Goal: Task Accomplishment & Management: Complete application form

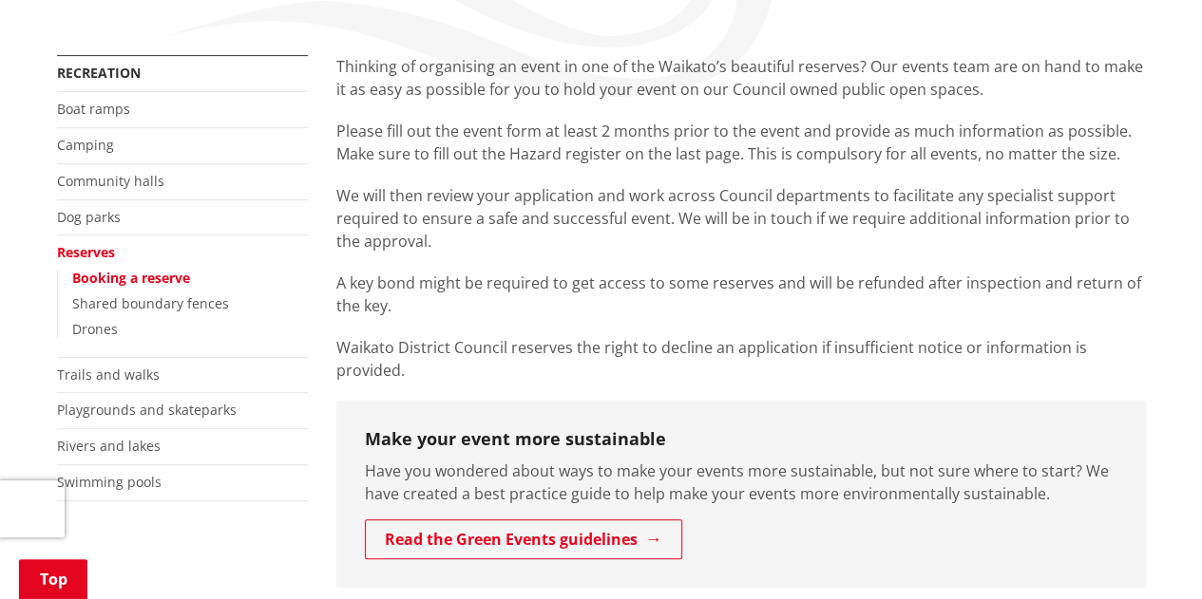
scroll to position [331, 0]
click at [111, 270] on link "Booking a reserve" at bounding box center [131, 276] width 118 height 18
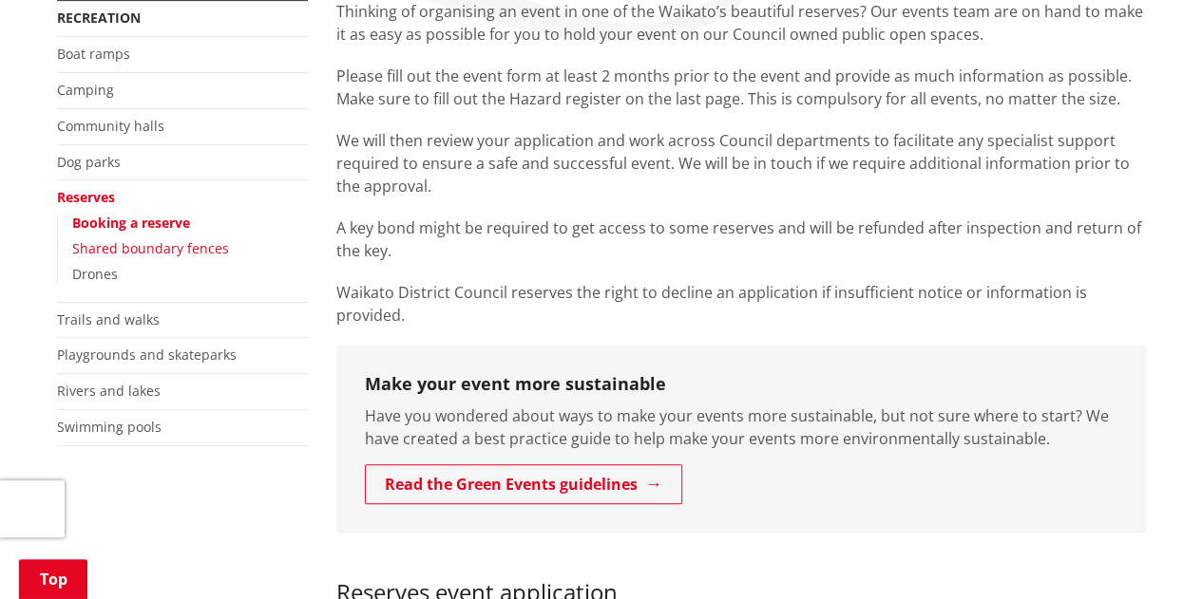
scroll to position [383, 0]
click at [105, 220] on link "Booking a reserve" at bounding box center [131, 224] width 118 height 18
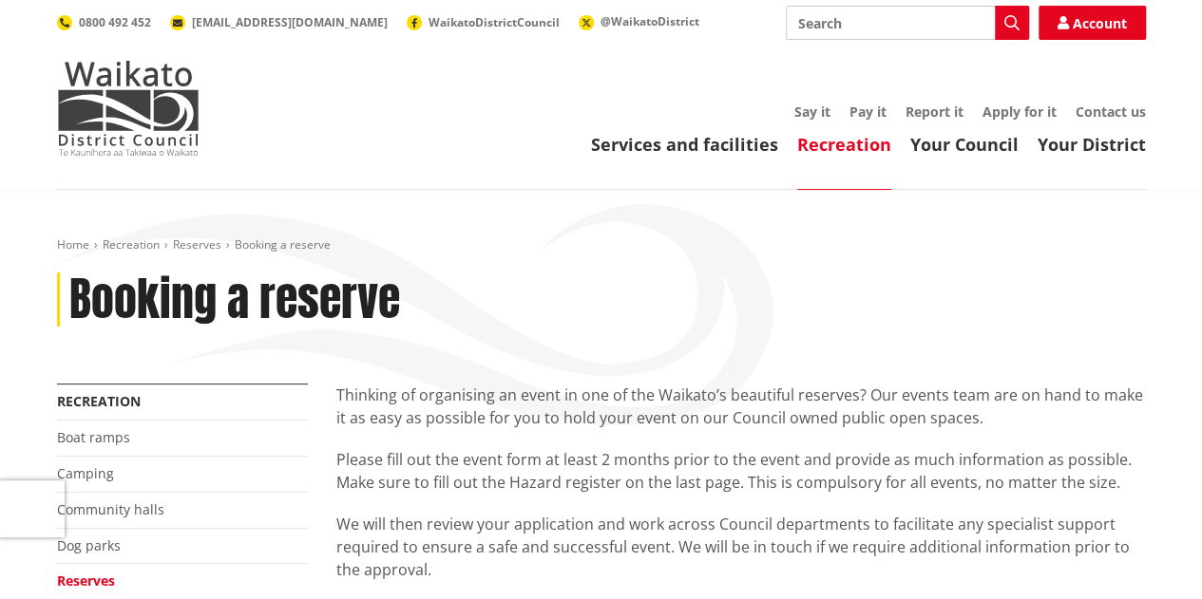
click at [868, 16] on input "Search" at bounding box center [906, 23] width 243 height 34
type input "book"
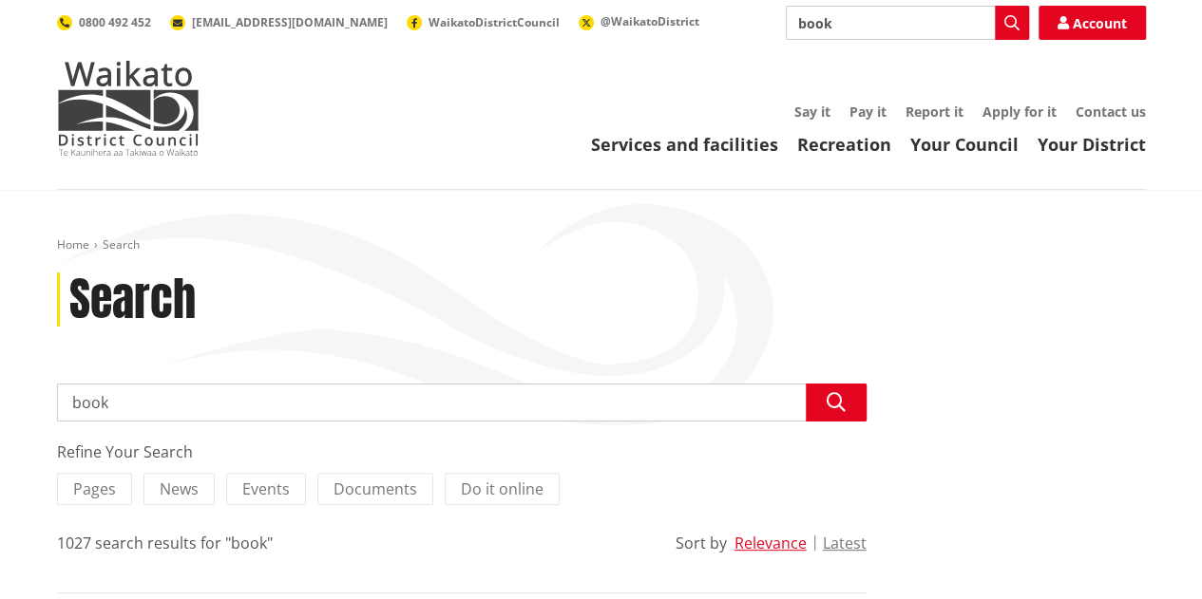
drag, startPoint x: 834, startPoint y: 25, endPoint x: 781, endPoint y: 24, distance: 53.2
click at [781, 24] on div "Search book Search Account 0800 492 452 [EMAIL_ADDRESS][DOMAIN_NAME] WaikatoDis…" at bounding box center [601, 23] width 1088 height 34
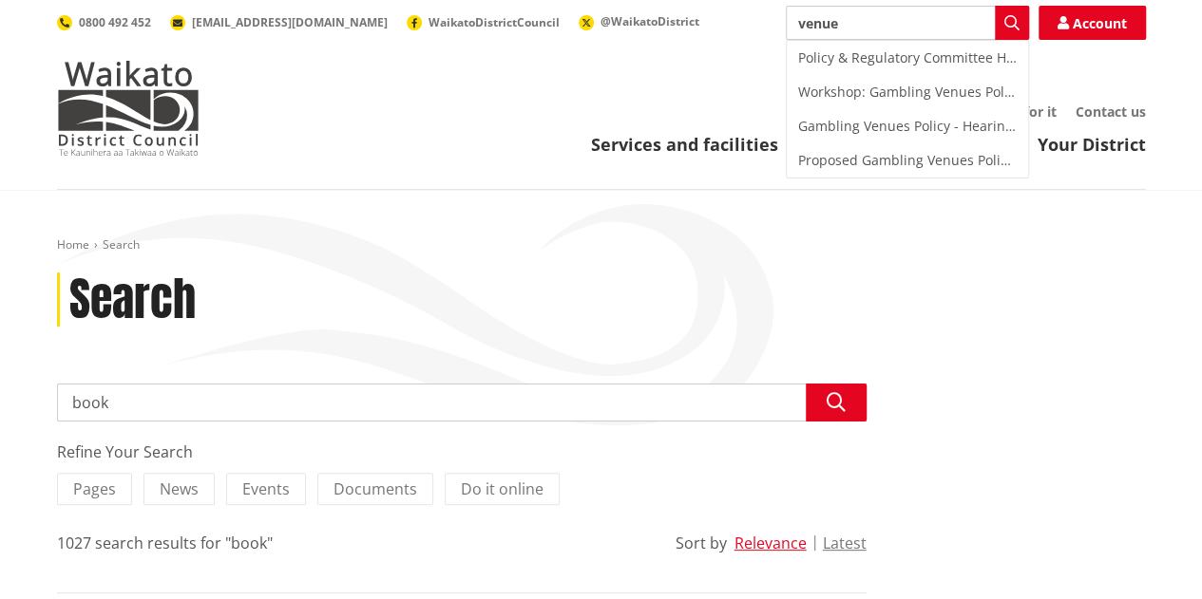
type input "venues"
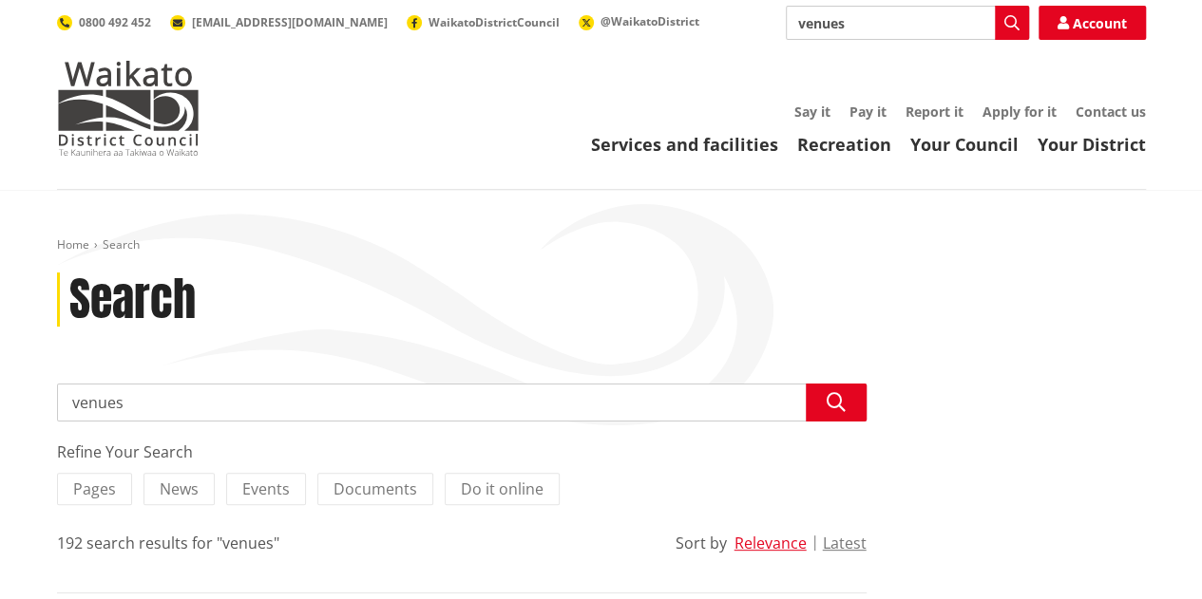
drag, startPoint x: 847, startPoint y: 24, endPoint x: 720, endPoint y: 29, distance: 127.4
click at [720, 29] on div "Search venues Search Account 0800 492 452 info@waidc.govt.nz WaikatoDistrictCou…" at bounding box center [601, 23] width 1088 height 34
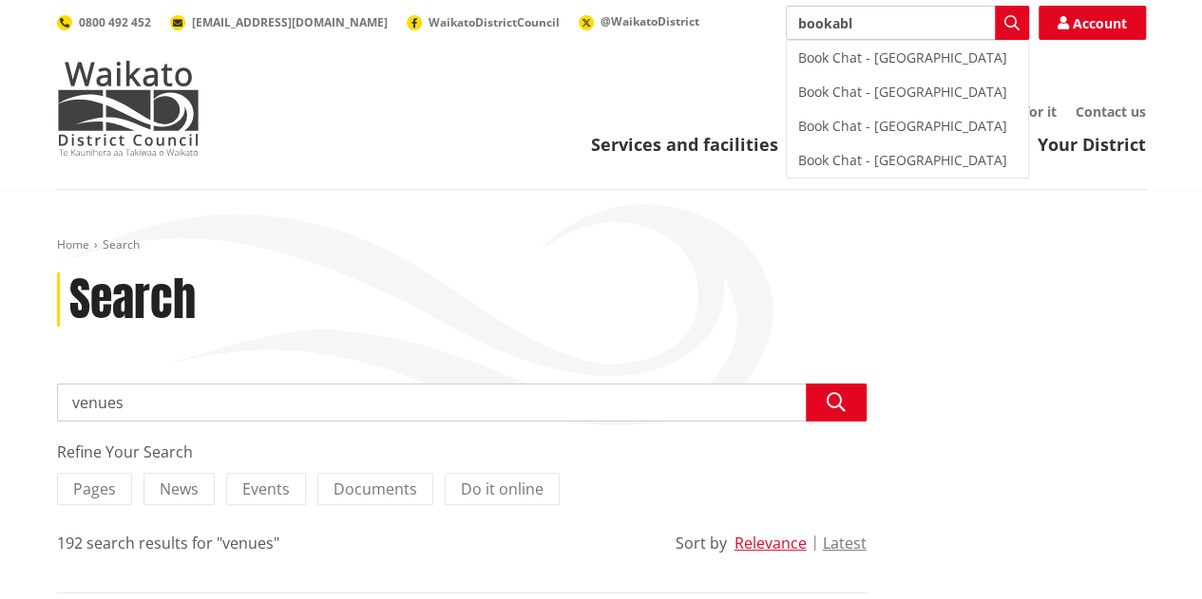
type input "bookable"
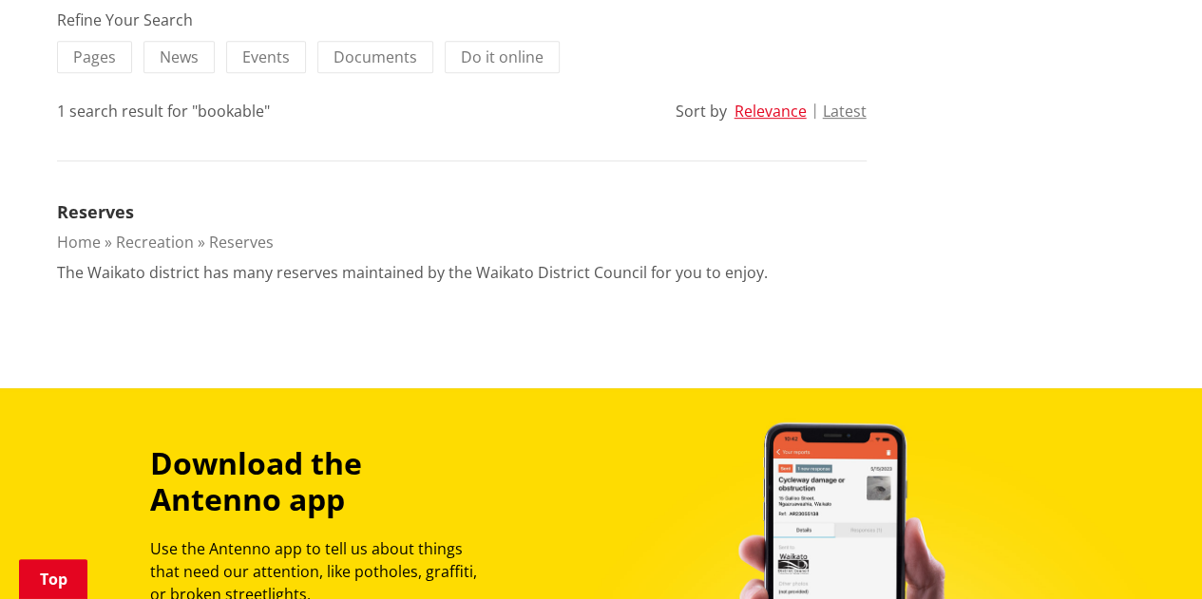
scroll to position [430, 0]
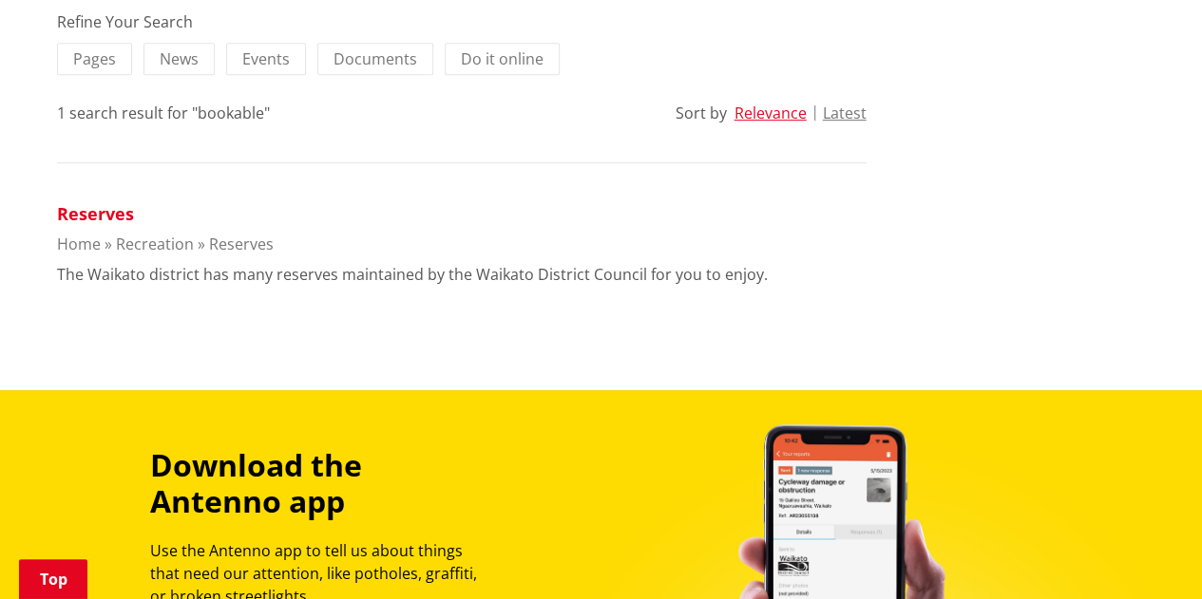
click at [120, 212] on link "Reserves" at bounding box center [95, 213] width 77 height 23
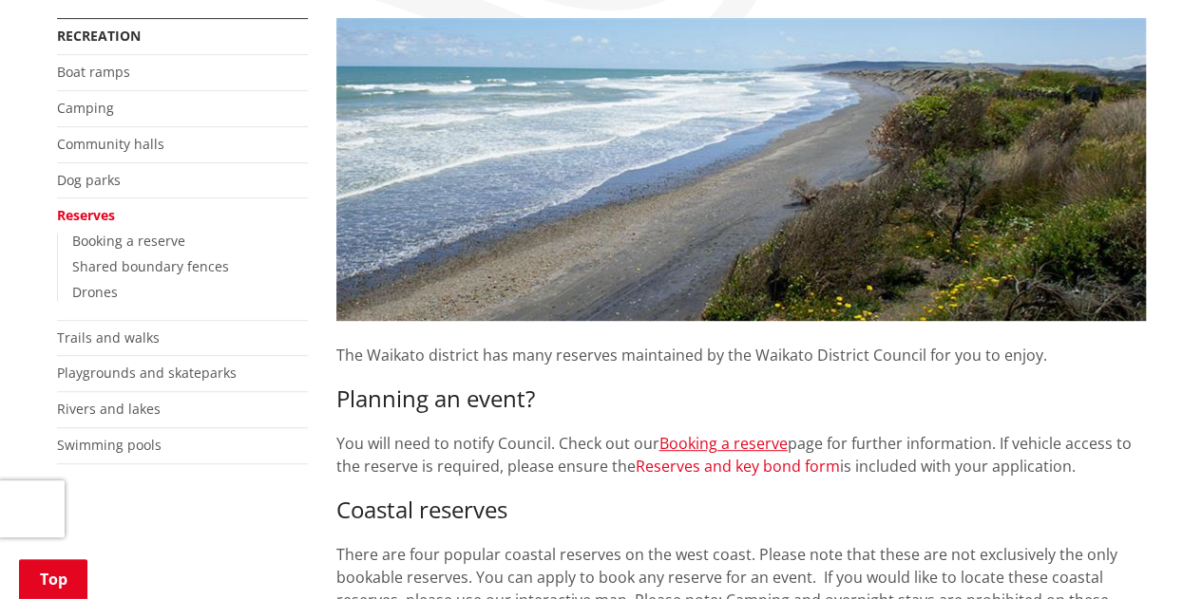
scroll to position [379, 0]
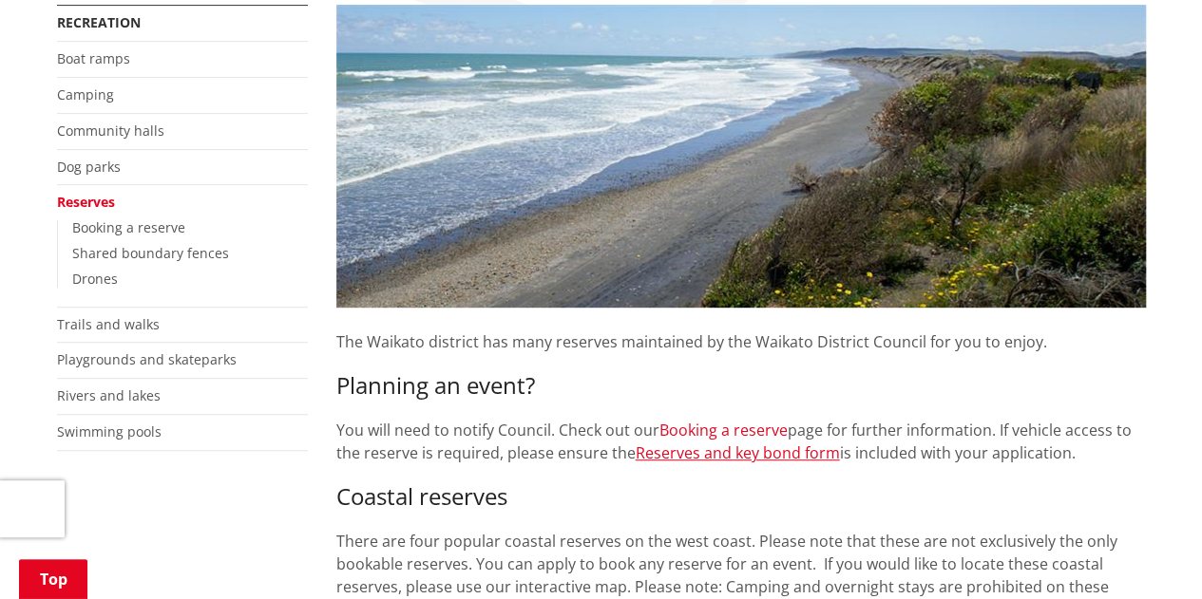
click at [724, 430] on link "Booking a reserve" at bounding box center [723, 430] width 128 height 21
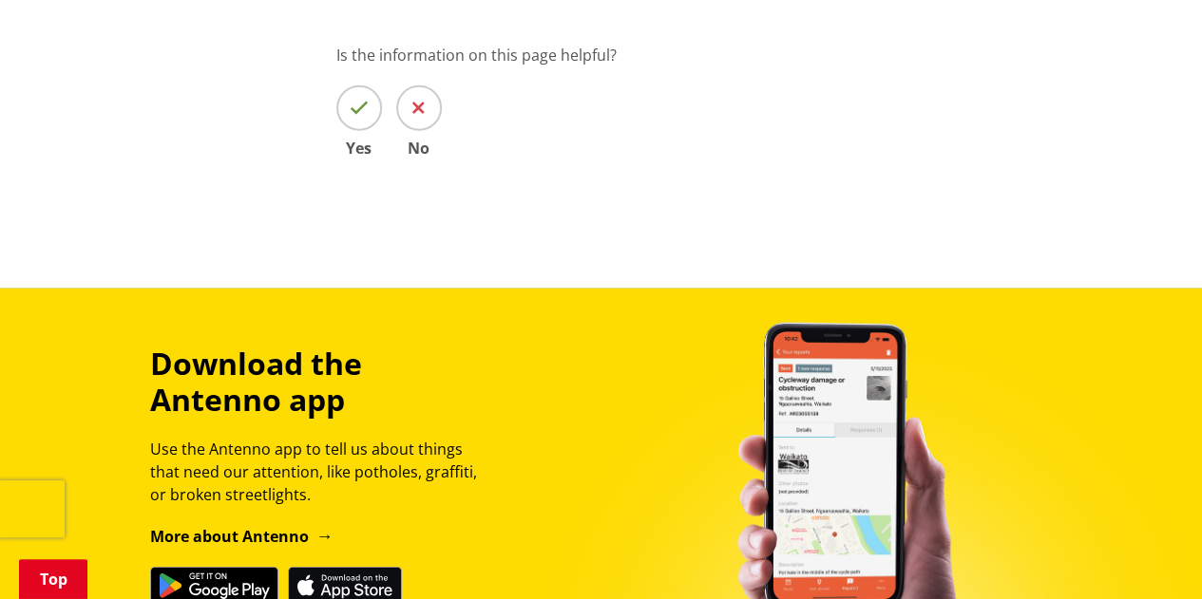
scroll to position [2382, 0]
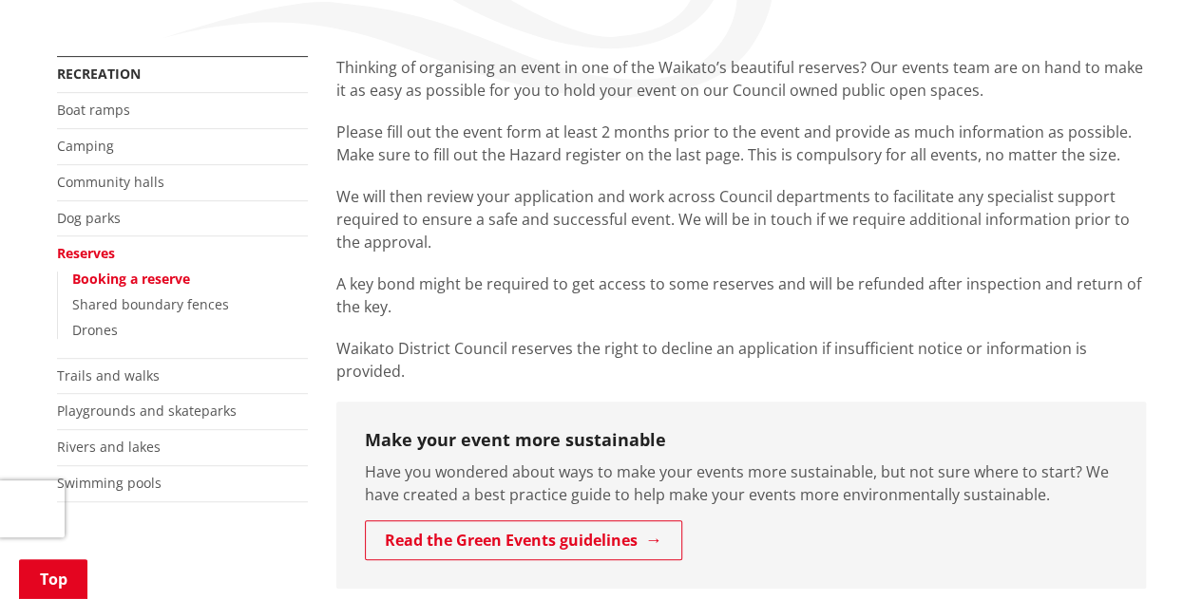
scroll to position [329, 0]
click at [82, 251] on link "Reserves" at bounding box center [86, 252] width 58 height 18
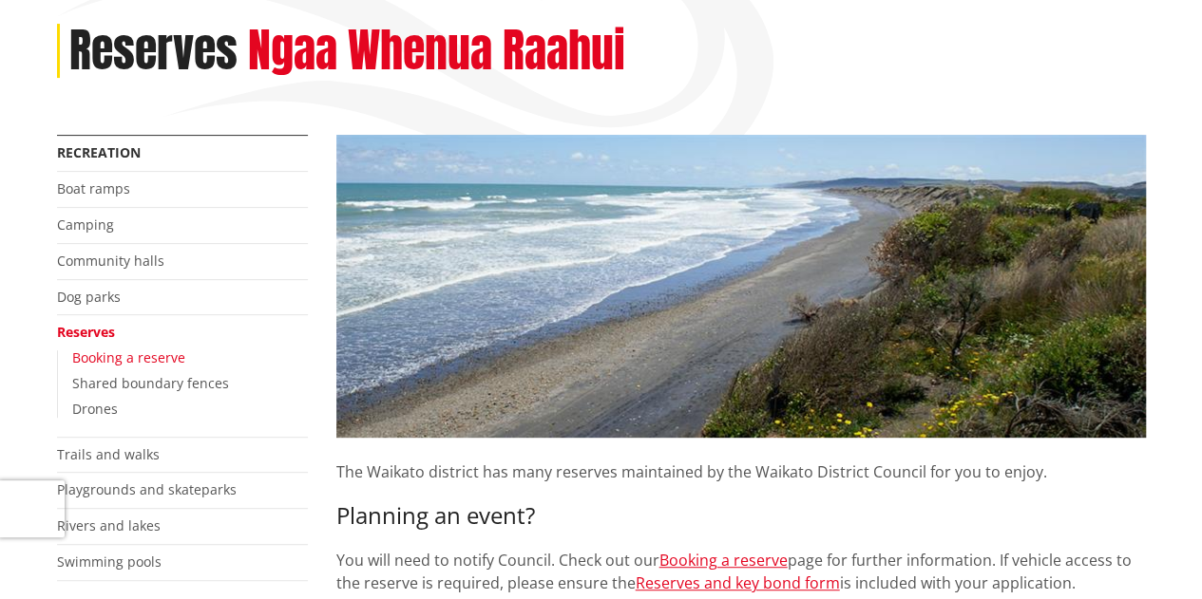
scroll to position [255, 0]
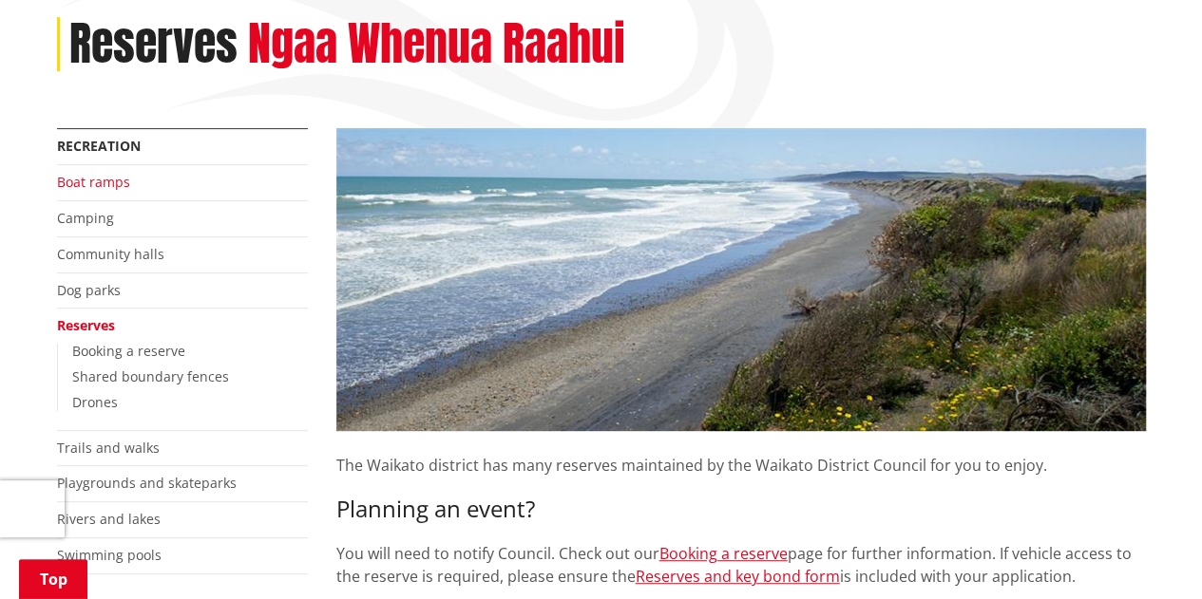
click at [71, 182] on link "Boat ramps" at bounding box center [93, 182] width 73 height 18
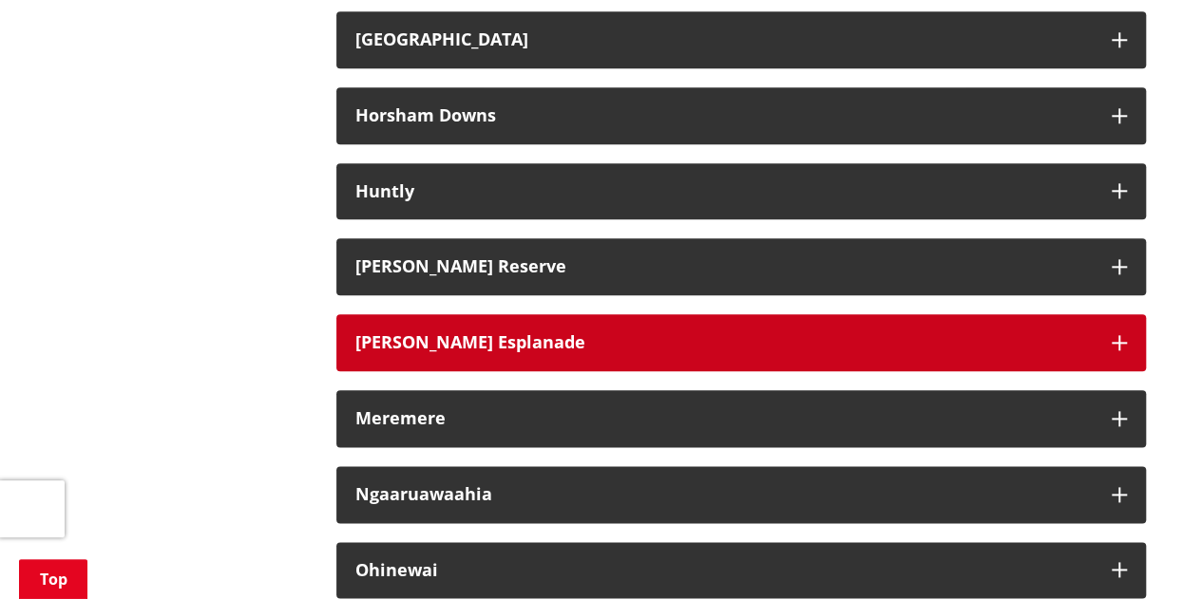
scroll to position [938, 0]
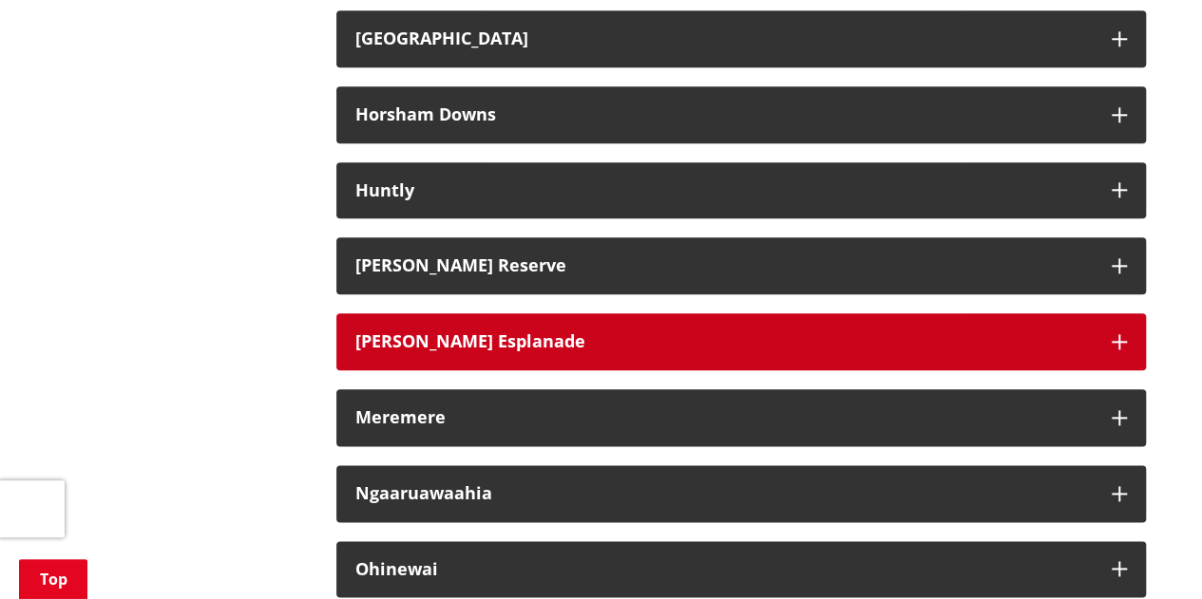
click at [492, 332] on h3 "[PERSON_NAME] Esplanade" at bounding box center [723, 341] width 737 height 19
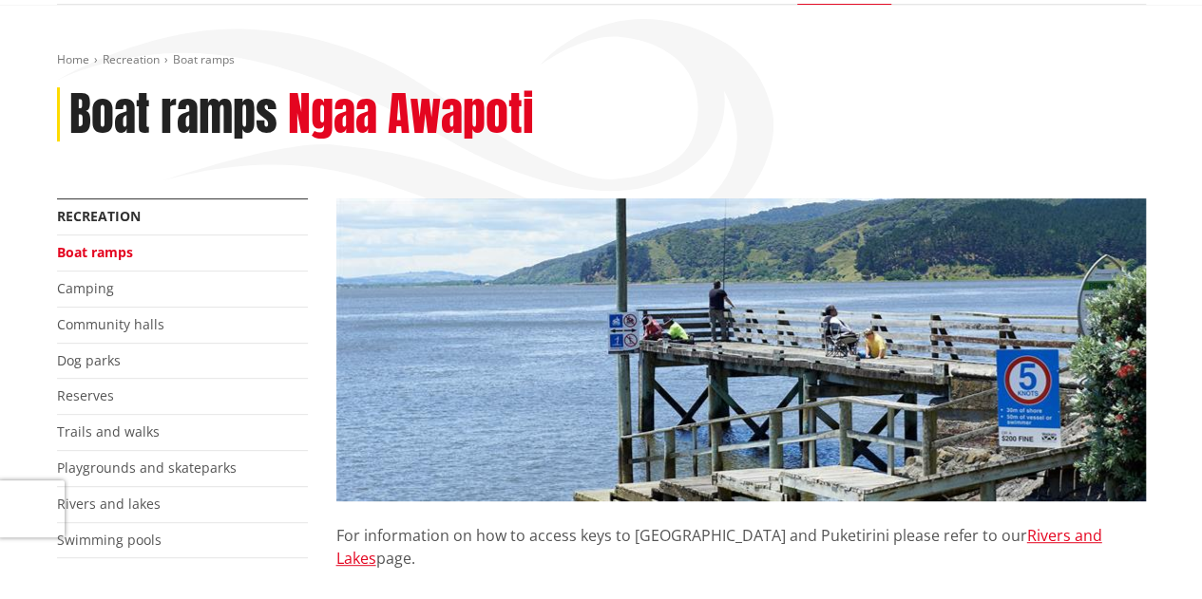
scroll to position [0, 0]
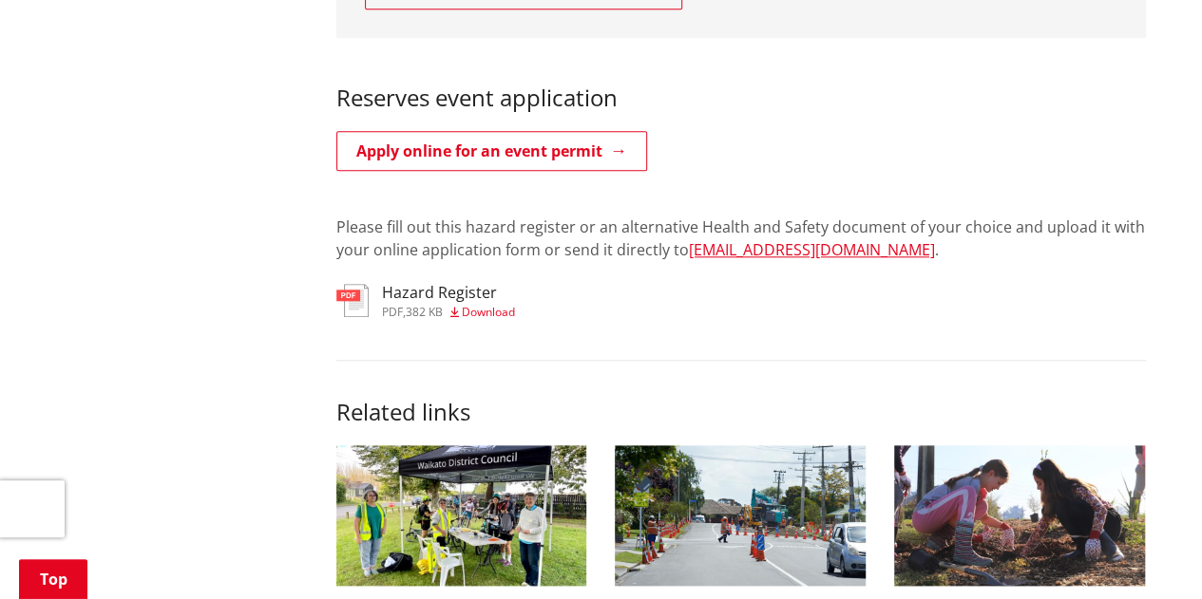
scroll to position [880, 0]
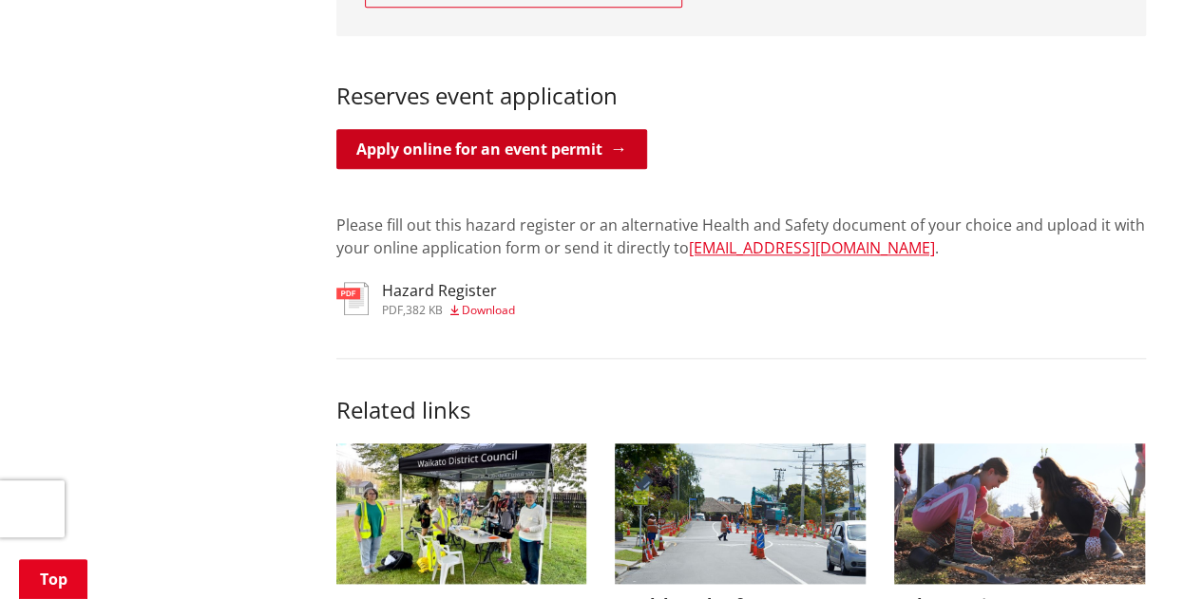
click at [470, 142] on link "Apply online for an event permit" at bounding box center [491, 149] width 311 height 40
